Goal: Transaction & Acquisition: Obtain resource

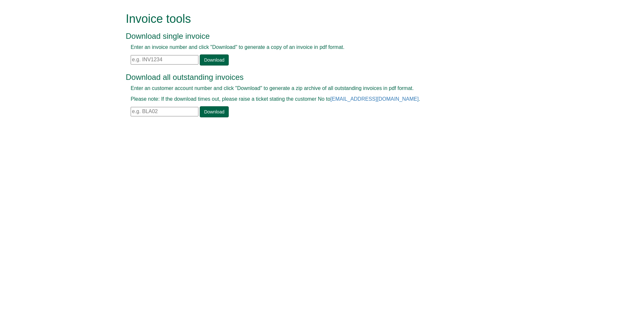
click at [132, 61] on input "text" at bounding box center [165, 59] width 68 height 9
paste input "INV1342976"
type input "INV1342976"
click at [203, 60] on link "Download" at bounding box center [214, 59] width 29 height 11
drag, startPoint x: 166, startPoint y: 60, endPoint x: 131, endPoint y: 58, distance: 35.0
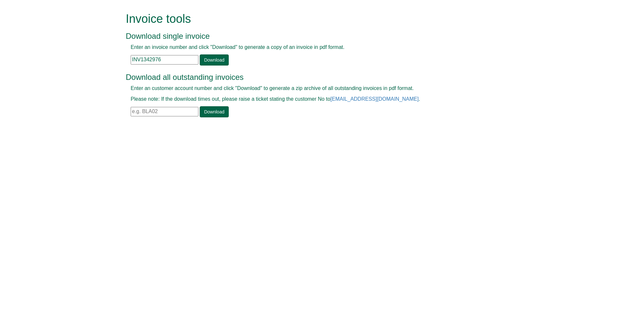
click at [131, 58] on input "INV1342976" at bounding box center [165, 59] width 68 height 9
paste input "INV1383230"
type input "INV1383230"
click at [212, 59] on link "Download" at bounding box center [214, 59] width 29 height 11
drag, startPoint x: 171, startPoint y: 61, endPoint x: 133, endPoint y: 55, distance: 37.9
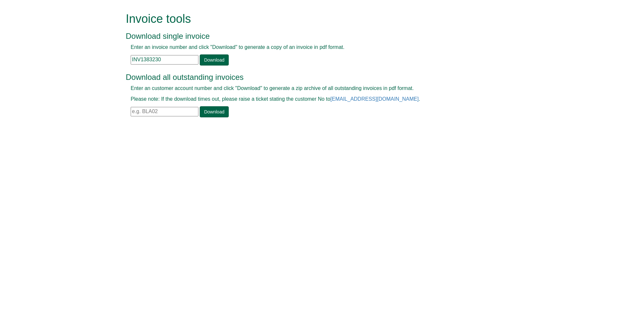
click at [128, 55] on div "Enter an invoice number and click "Download" to generate a copy of an invoice i…" at bounding box center [304, 55] width 357 height 22
click at [133, 59] on input "text" at bounding box center [165, 59] width 68 height 9
paste input "INV1335950"
type input "INV1335950"
click at [214, 57] on link "Download" at bounding box center [214, 59] width 29 height 11
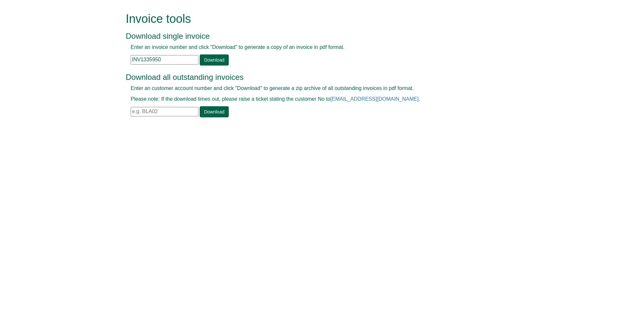
drag, startPoint x: 166, startPoint y: 59, endPoint x: 121, endPoint y: 58, distance: 44.3
click at [122, 59] on div "Invoice tools Download single invoice Enter an invoice number and click "Downlo…" at bounding box center [311, 65] width 381 height 131
paste input "INV1390927"
type input "INV1390927"
drag, startPoint x: 212, startPoint y: 60, endPoint x: 317, endPoint y: 57, distance: 104.4
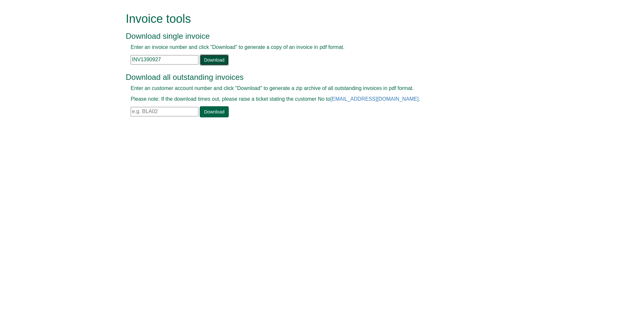
click at [213, 59] on link "Download" at bounding box center [214, 59] width 29 height 11
click at [220, 62] on link "Download" at bounding box center [214, 59] width 29 height 11
click at [217, 62] on link "Download" at bounding box center [214, 59] width 29 height 11
drag, startPoint x: 171, startPoint y: 58, endPoint x: 128, endPoint y: 55, distance: 42.8
click at [128, 55] on div "Enter an invoice number and click "Download" to generate a copy of an invoice i…" at bounding box center [304, 55] width 357 height 22
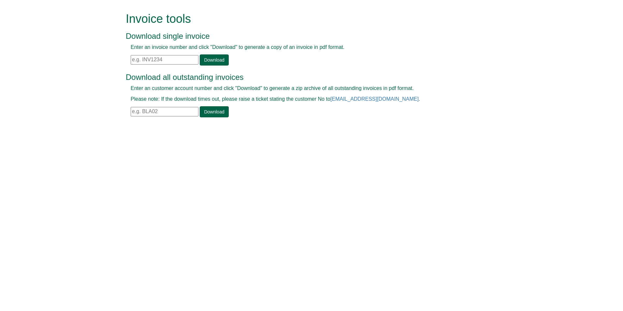
click at [131, 59] on input "text" at bounding box center [165, 59] width 68 height 9
paste input "INV1390927"
type input "INV1390927"
click at [208, 61] on link "Download" at bounding box center [214, 59] width 29 height 11
click at [219, 60] on link "Download" at bounding box center [214, 59] width 29 height 11
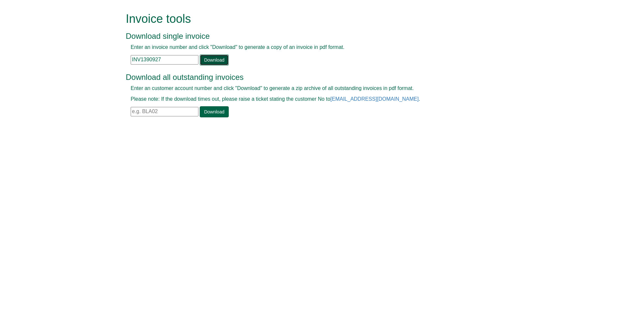
click at [216, 59] on link "Download" at bounding box center [214, 59] width 29 height 11
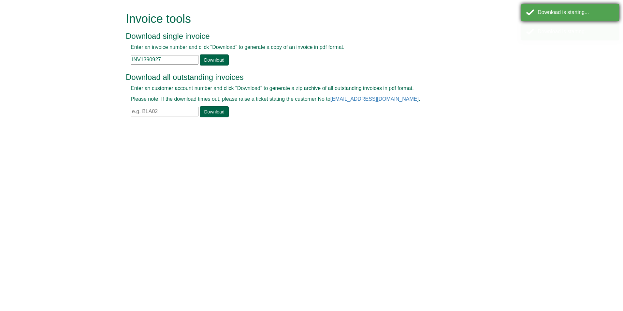
click at [571, 9] on div "Download is starting..." at bounding box center [576, 12] width 77 height 7
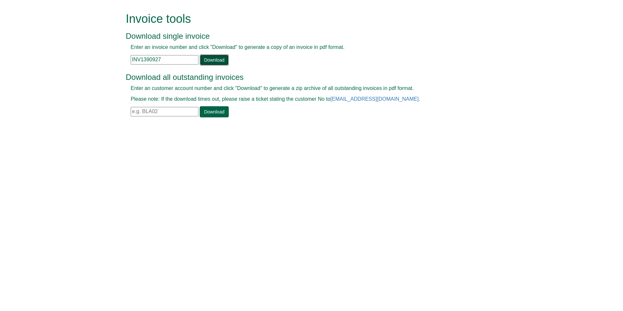
click at [213, 58] on link "Download" at bounding box center [214, 59] width 29 height 11
click at [182, 58] on input "INV1390927" at bounding box center [165, 59] width 68 height 9
click at [206, 60] on link "Download" at bounding box center [214, 59] width 29 height 11
click at [207, 58] on link "Download" at bounding box center [214, 59] width 29 height 11
drag, startPoint x: 164, startPoint y: 59, endPoint x: 132, endPoint y: 55, distance: 32.5
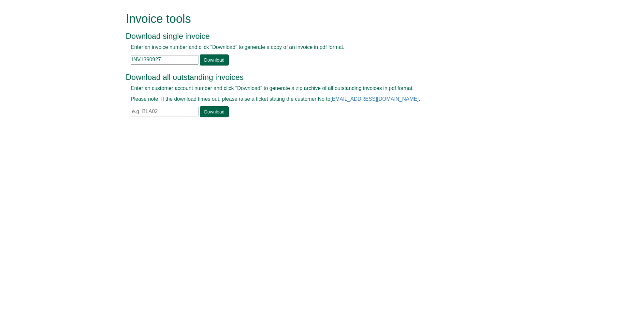
click at [132, 55] on input "INV1390927" at bounding box center [165, 59] width 68 height 9
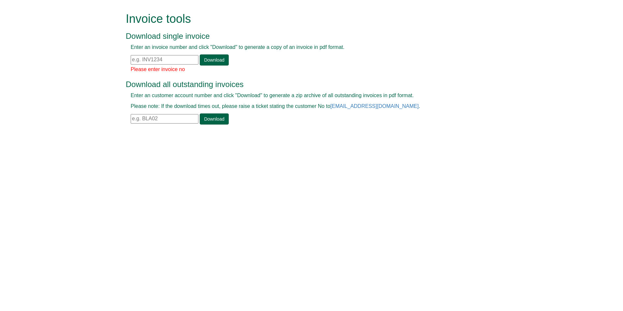
click at [131, 58] on input "text" at bounding box center [165, 59] width 68 height 9
paste input "INV1393948"
type input "INV1393948"
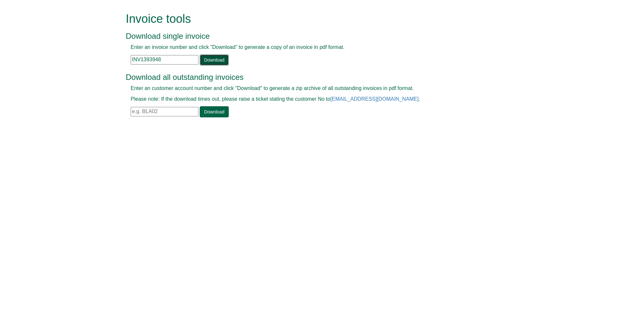
click at [213, 59] on link "Download" at bounding box center [214, 59] width 29 height 11
drag, startPoint x: 165, startPoint y: 59, endPoint x: 130, endPoint y: 53, distance: 36.0
click at [129, 57] on div "Enter an invoice number and click "Download" to generate a copy of an invoice i…" at bounding box center [304, 55] width 357 height 22
click at [133, 59] on input "text" at bounding box center [165, 59] width 68 height 9
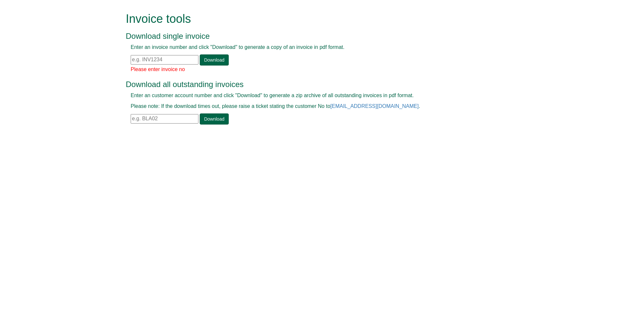
drag, startPoint x: 127, startPoint y: 61, endPoint x: 136, endPoint y: 60, distance: 8.2
click at [136, 60] on input "text" at bounding box center [165, 59] width 68 height 9
paste input "INV1396560"
type input "INV1396560"
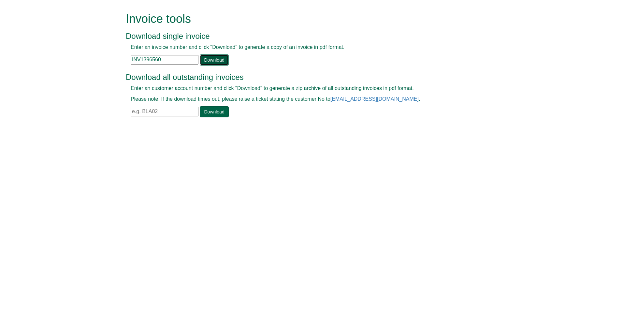
click at [219, 56] on link "Download" at bounding box center [214, 59] width 29 height 11
